Goal: Task Accomplishment & Management: Manage account settings

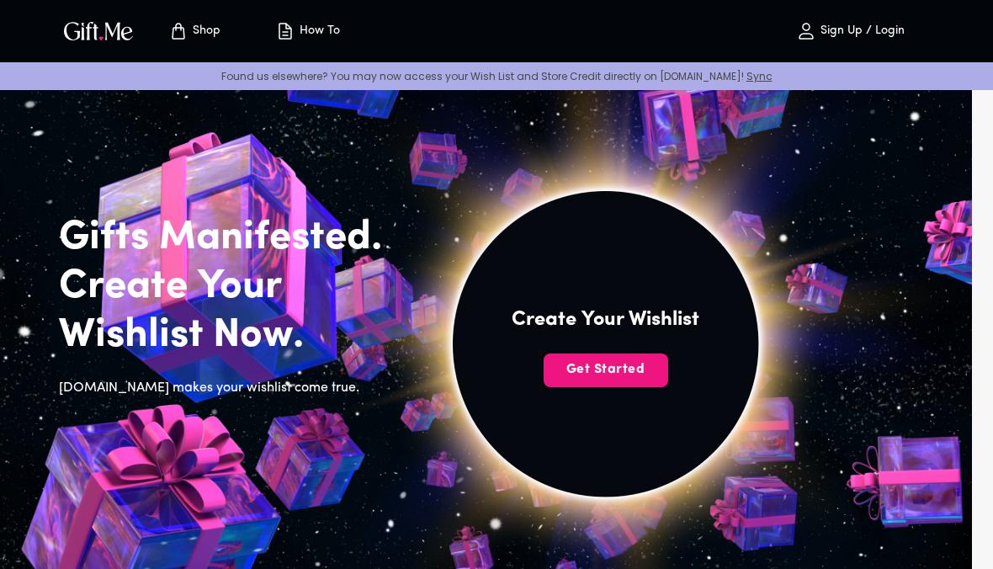
click at [567, 382] on button "Get Started" at bounding box center [606, 371] width 125 height 34
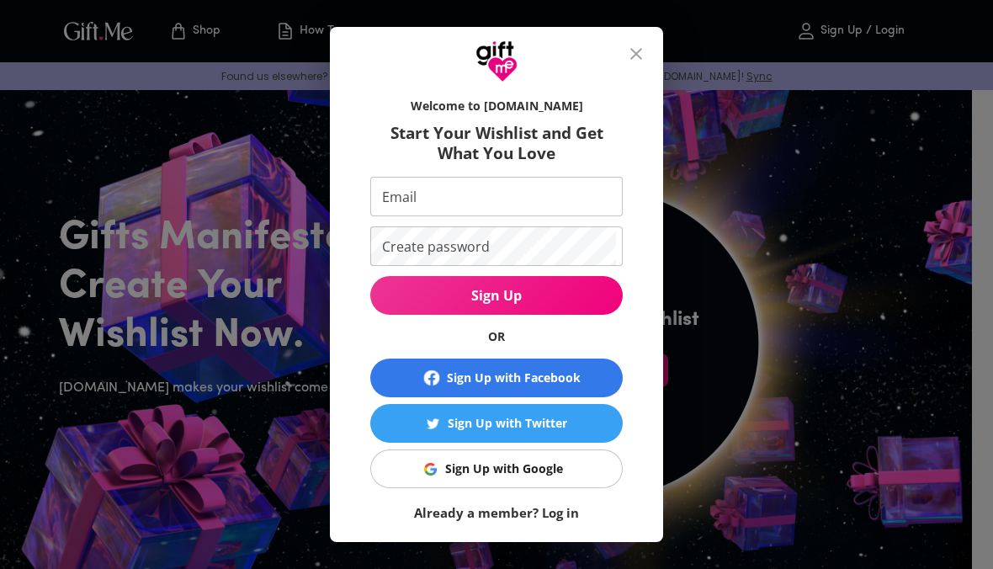
click at [424, 475] on img "button" at bounding box center [430, 469] width 13 height 13
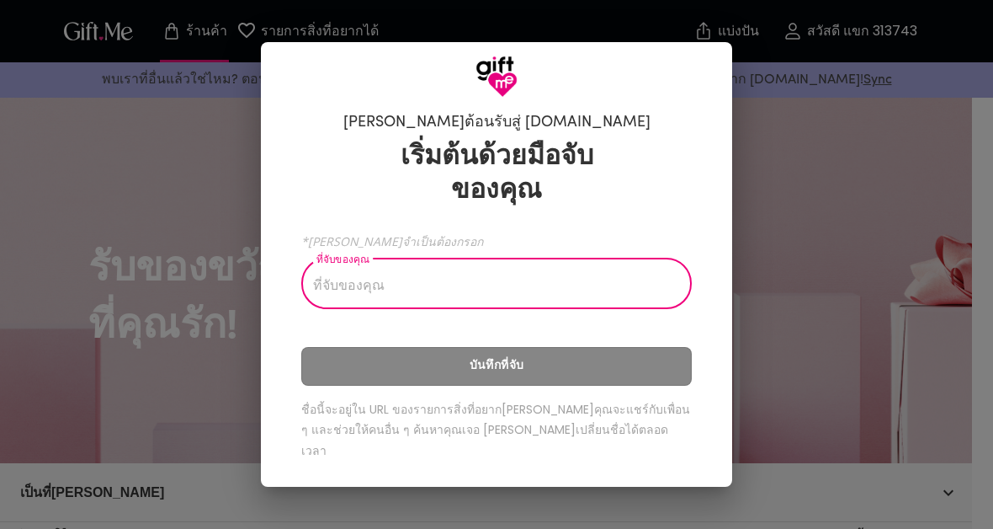
click at [586, 296] on input "ที่จับของคุณ" at bounding box center [487, 285] width 372 height 47
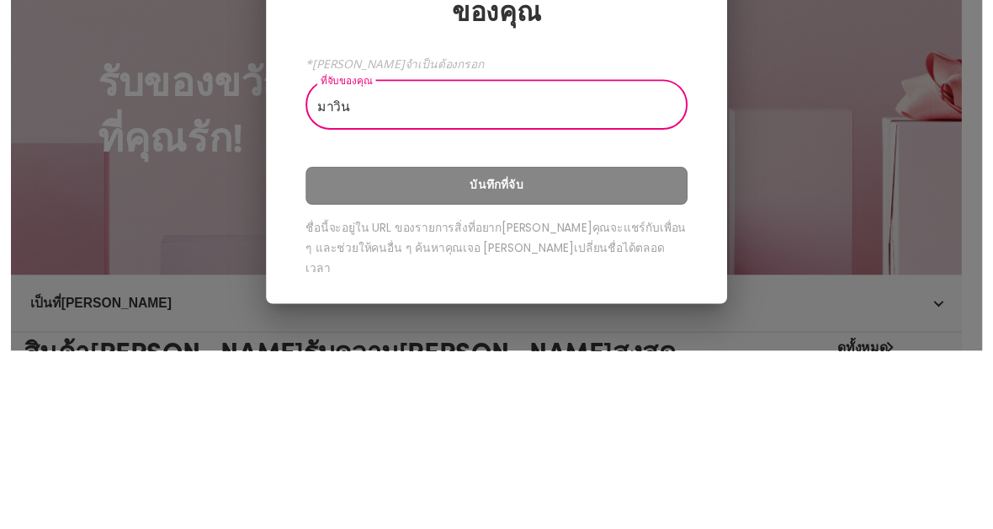
scroll to position [183, 0]
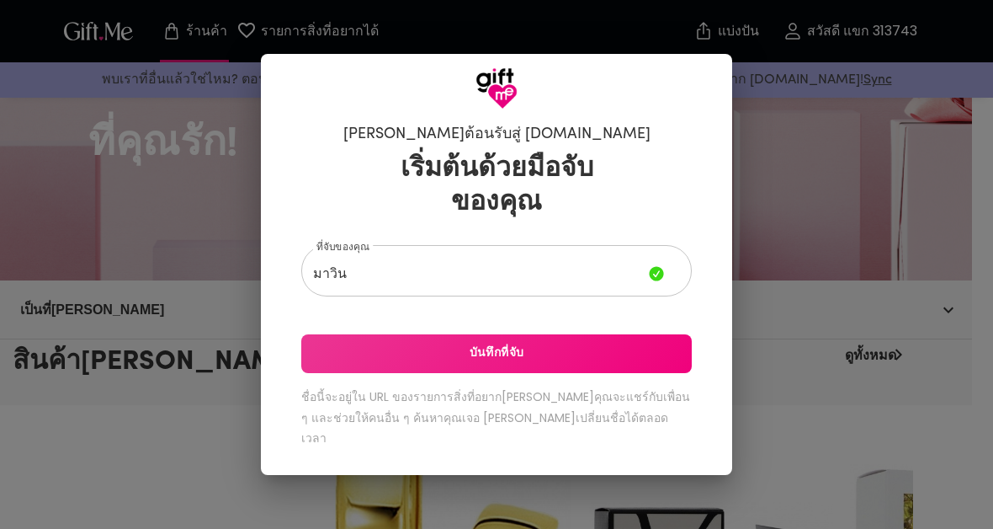
click at [617, 361] on span "บันทึกที่จับ" at bounding box center [496, 353] width 391 height 19
click at [989, 27] on div "[PERSON_NAME]ต้อนรับสู่ [DOMAIN_NAME] เริ่มต้นด้วยมือจับของ[PERSON_NAME]จับของค…" at bounding box center [496, 264] width 993 height 529
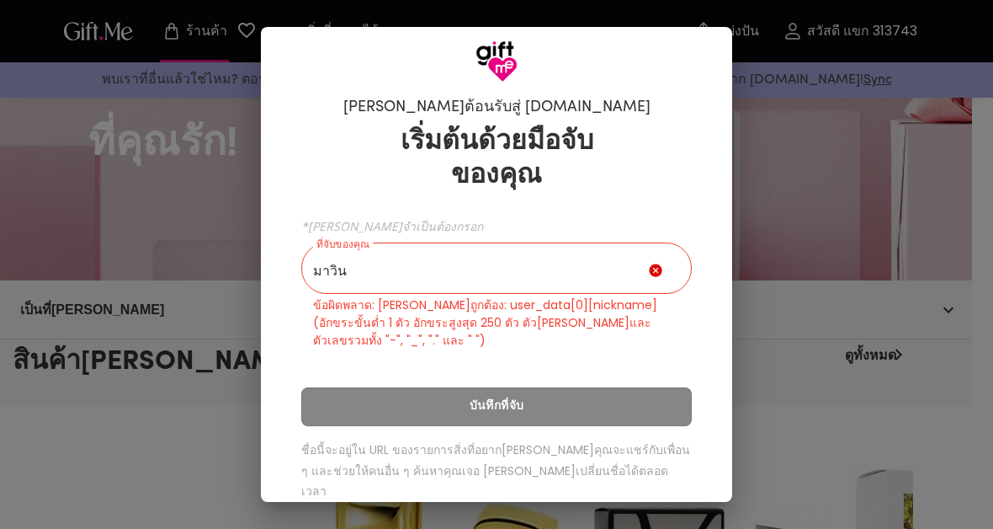
click at [615, 283] on input "มาวิน" at bounding box center [475, 270] width 348 height 47
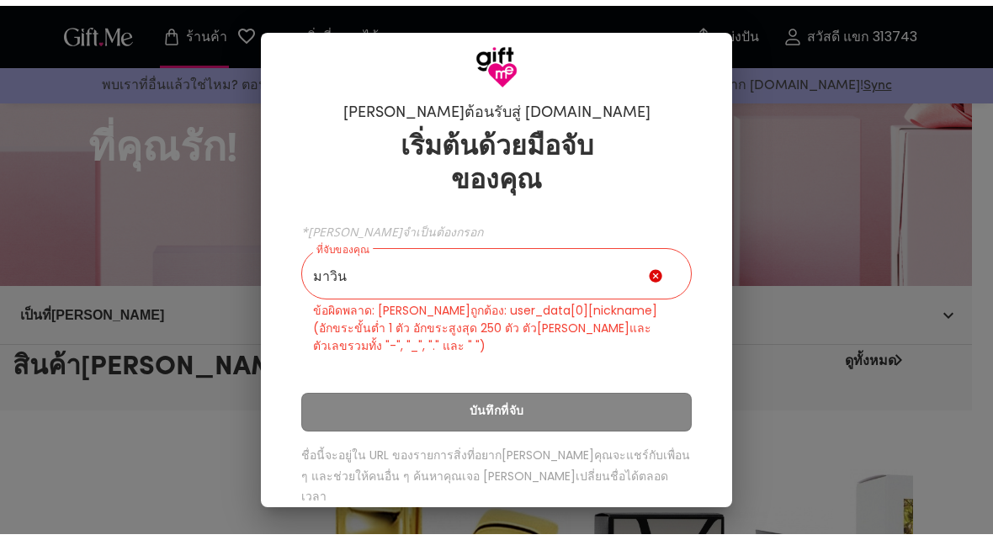
scroll to position [182, 0]
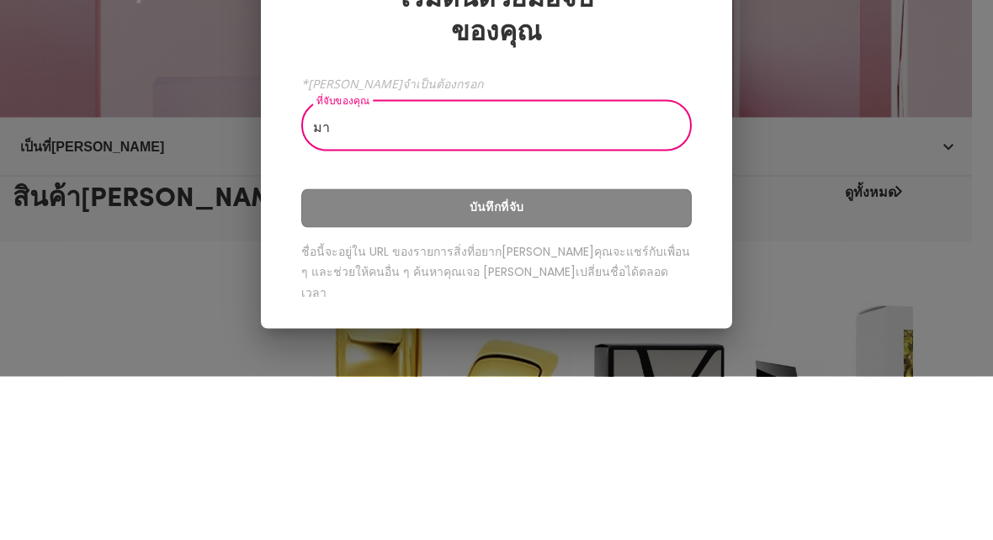
type input "ม"
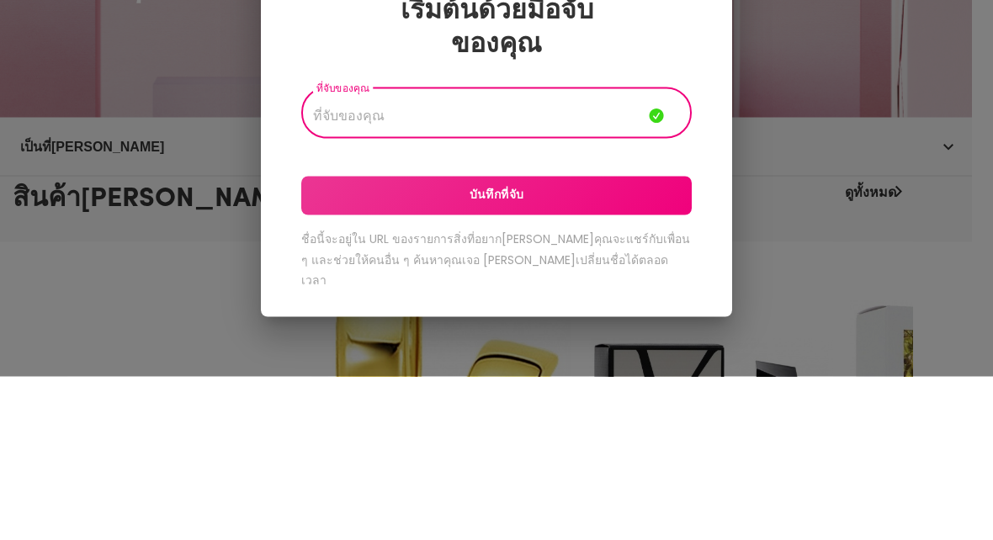
click at [843, 76] on div "[PERSON_NAME]ต้อนรับสู่ [DOMAIN_NAME] เริ่มต้นด้วยมือจับของ[PERSON_NAME]จับของ[…" at bounding box center [496, 270] width 993 height 540
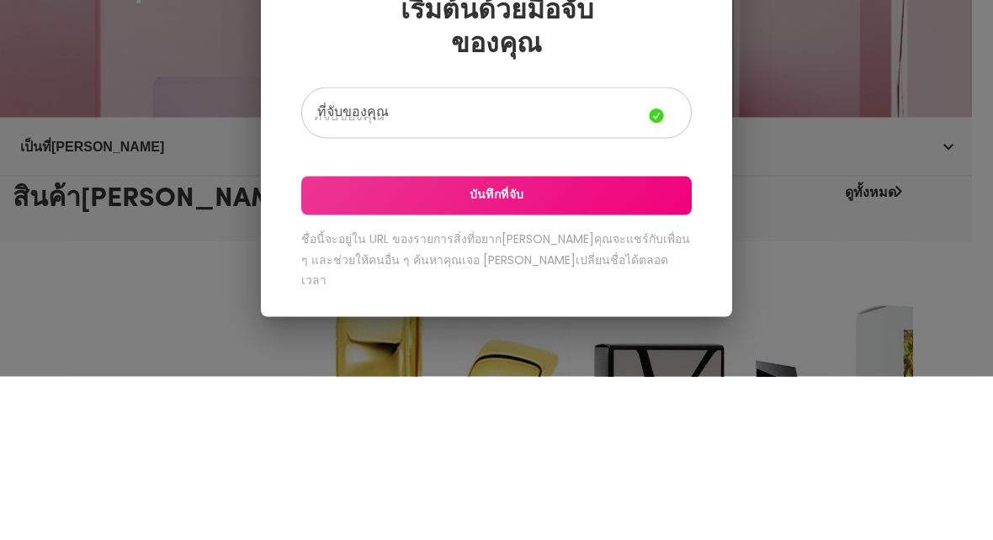
scroll to position [346, 0]
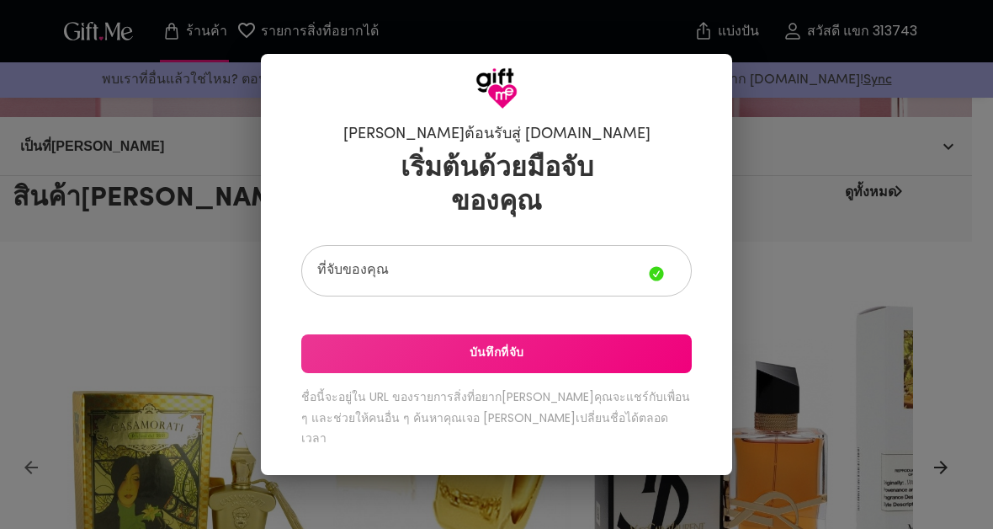
click at [583, 363] on span "บันทึกที่จับ" at bounding box center [496, 353] width 391 height 19
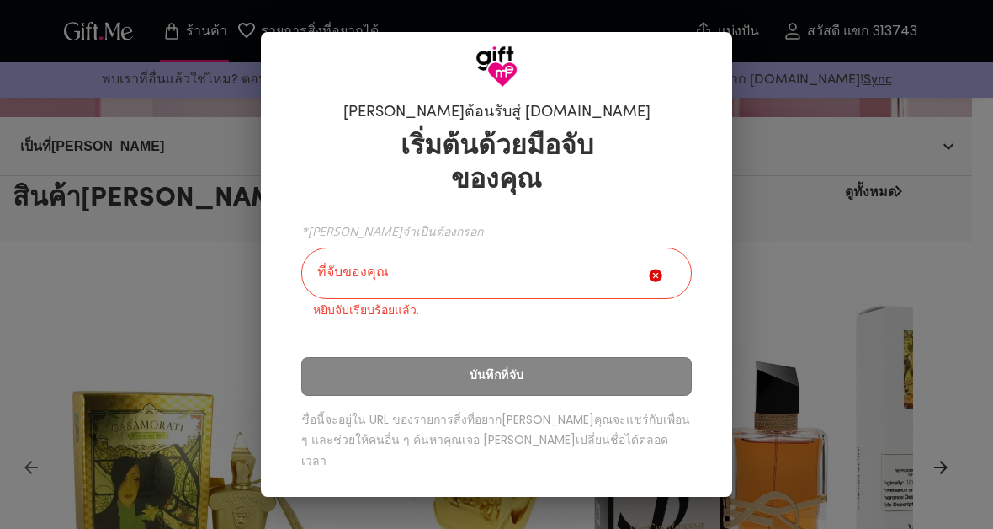
click at [794, 183] on div "ยินดีต้อนรับสู่ Gift.me เริ่มต้นด้วยมือจับของคุณ *ช่องนี้จำเป็นต้องกรอก ที่จับข…" at bounding box center [496, 264] width 993 height 529
click at [780, 142] on div "ยินดีต้อนรับสู่ Gift.me เริ่มต้นด้วยมือจับของคุณ *ช่องนี้จำเป็นต้องกรอก ที่จับข…" at bounding box center [496, 264] width 993 height 529
click at [721, 55] on div at bounding box center [496, 60] width 471 height 56
click at [505, 299] on input "ที่จับของคุณ" at bounding box center [475, 275] width 348 height 47
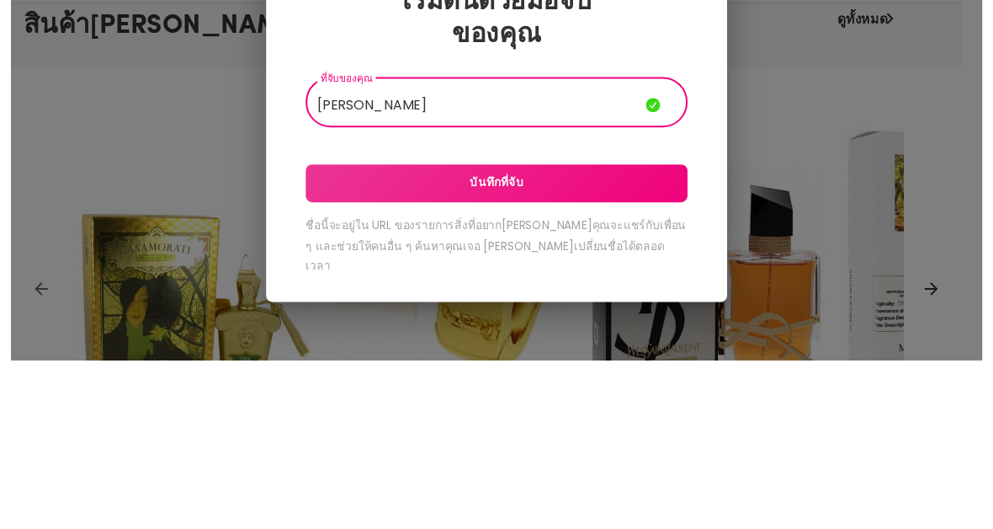
scroll to position [519, 0]
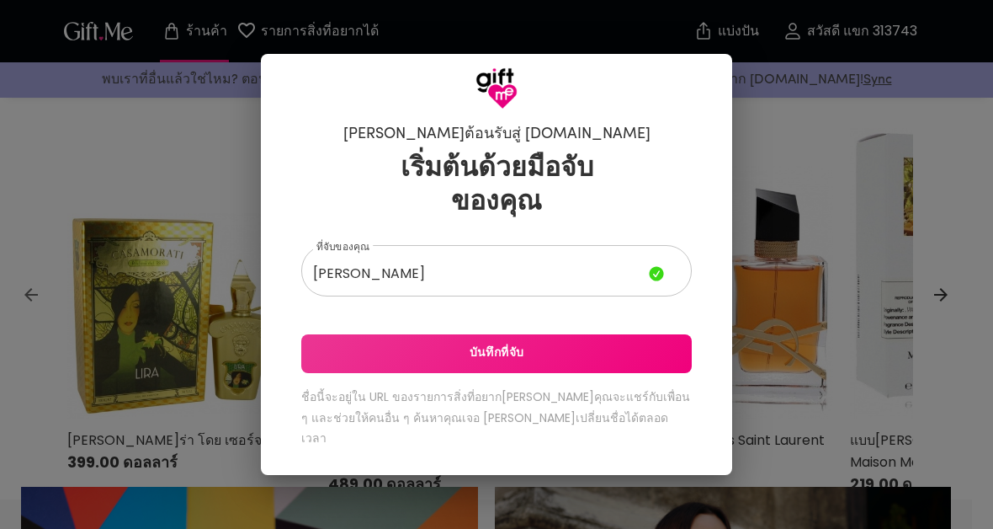
type input "Mawin pitakcnakit"
click at [607, 363] on span "บันทึกที่จับ" at bounding box center [496, 353] width 391 height 19
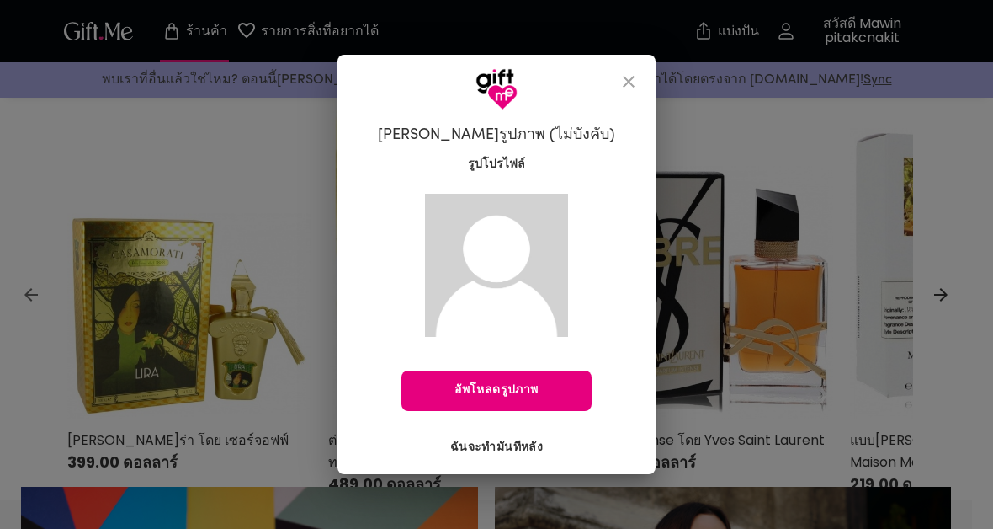
click at [609, 81] on button "ปิด" at bounding box center [629, 81] width 40 height 40
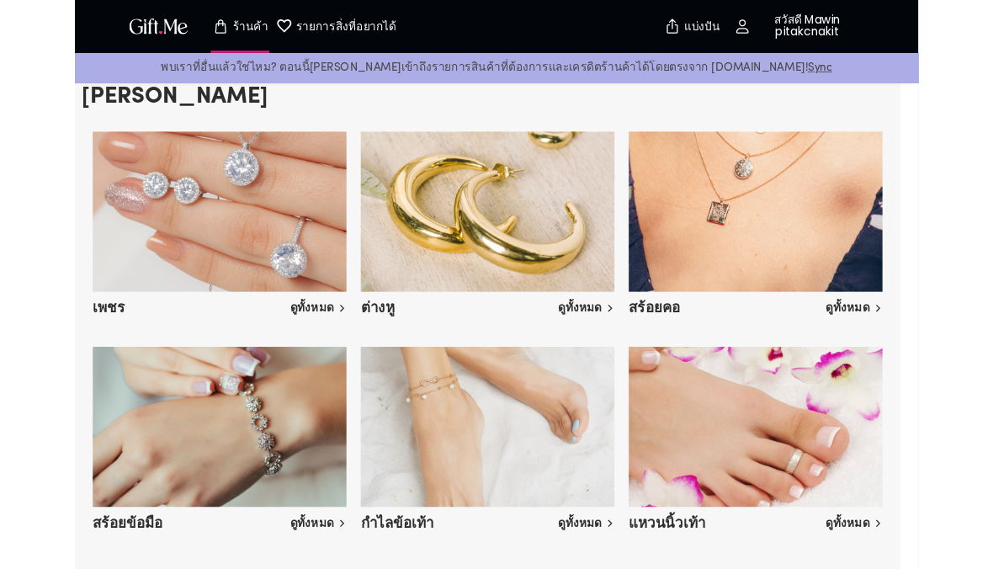
scroll to position [2408, 0]
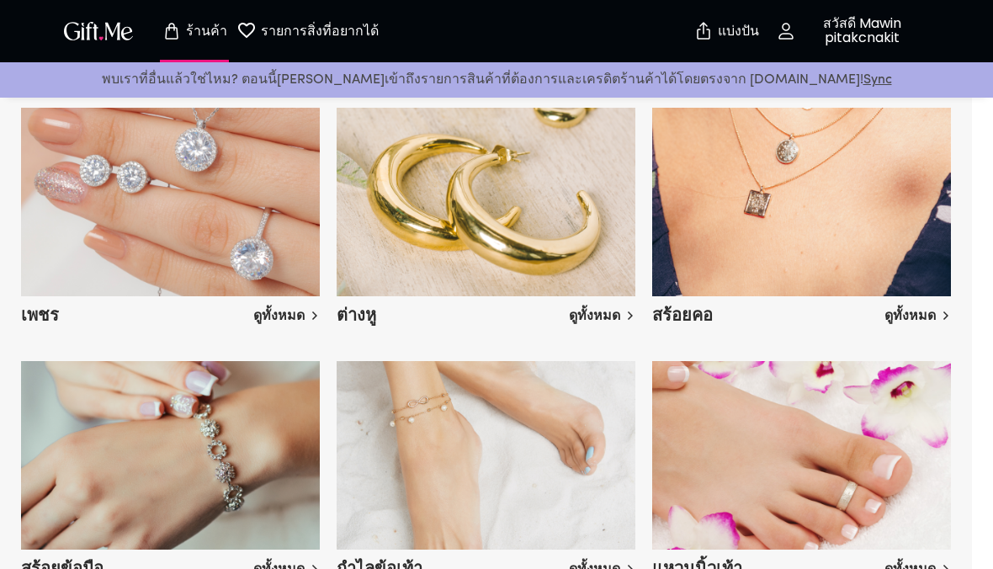
click at [794, 11] on button "สวัสดี Mawin pitakcnakit" at bounding box center [850, 31] width 168 height 54
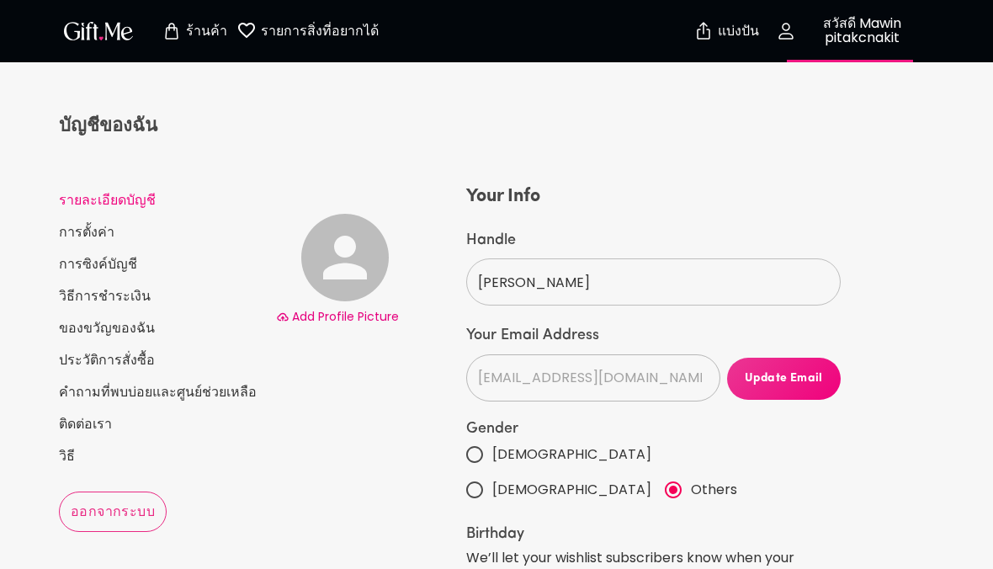
select select "US"
